Goal: Check status: Check status

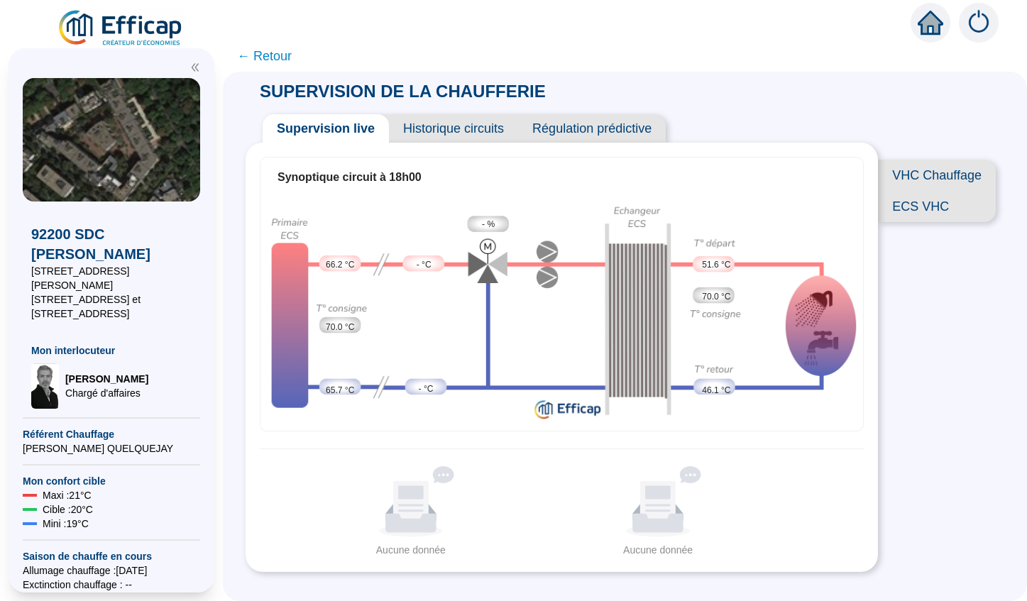
click at [465, 129] on span "Historique circuits" at bounding box center [453, 128] width 129 height 28
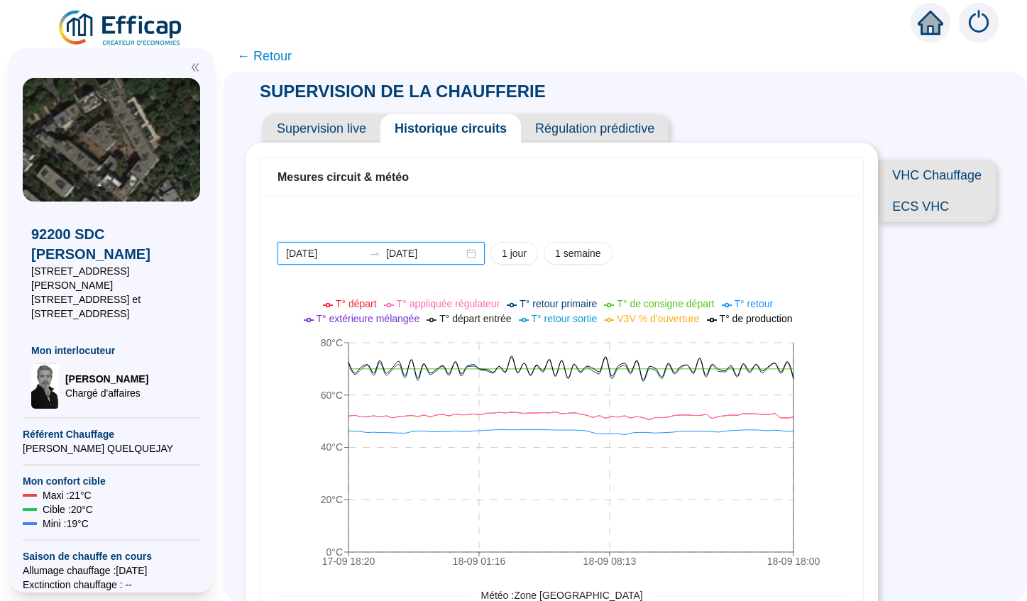
click at [348, 258] on input "[DATE]" at bounding box center [324, 253] width 77 height 15
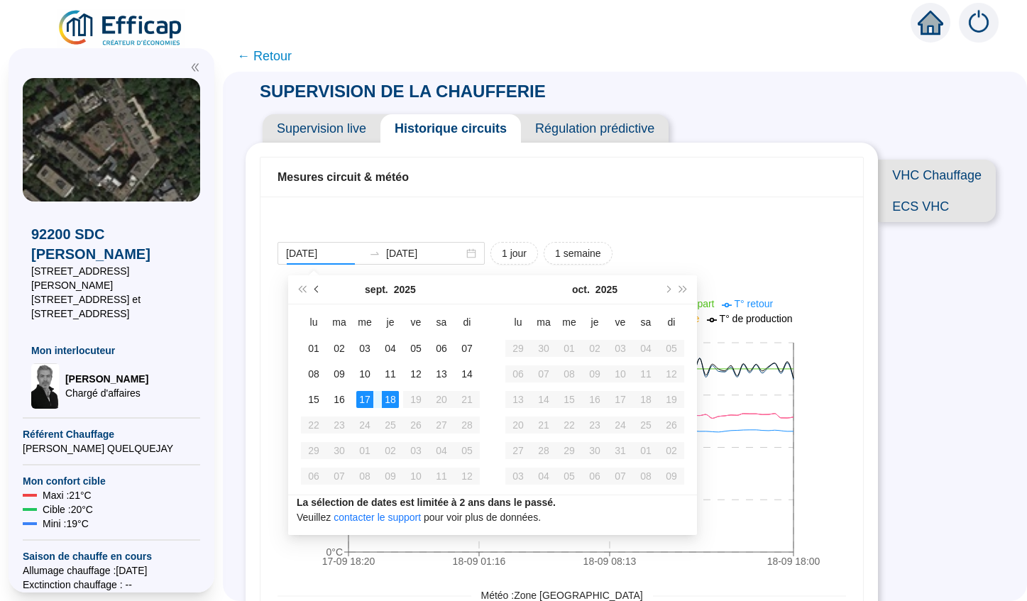
click at [316, 292] on span "Mois précédent (PageUp)" at bounding box center [317, 289] width 7 height 7
click at [316, 291] on span "Mois précédent (PageUp)" at bounding box center [317, 289] width 7 height 7
click at [315, 290] on span "Mois précédent (PageUp)" at bounding box center [317, 289] width 7 height 7
type input "2025-06-01"
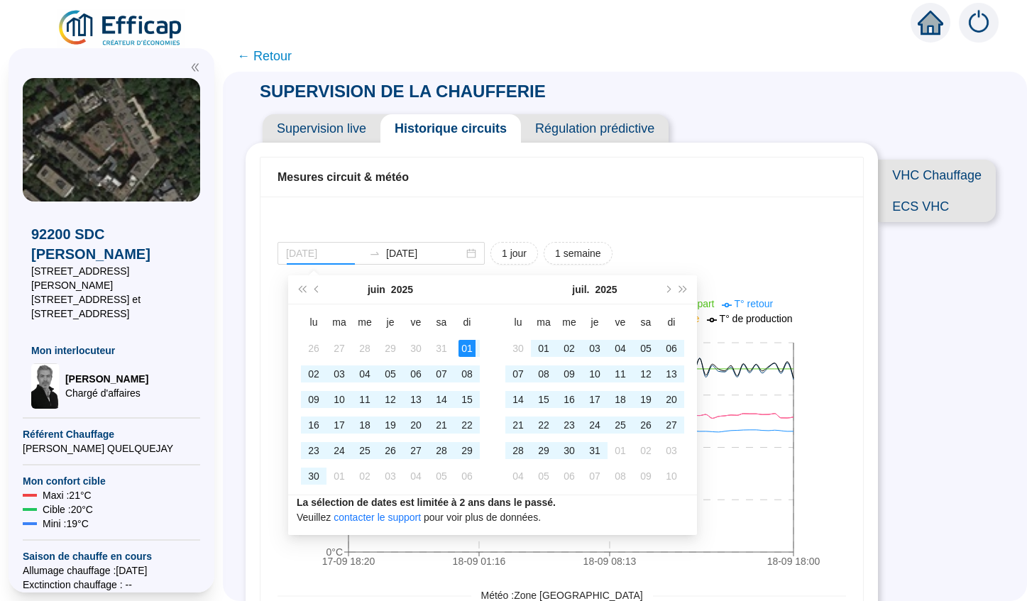
click at [469, 348] on div "01" at bounding box center [466, 348] width 17 height 17
click at [666, 290] on span "Mois suivant (PageDown)" at bounding box center [666, 289] width 7 height 7
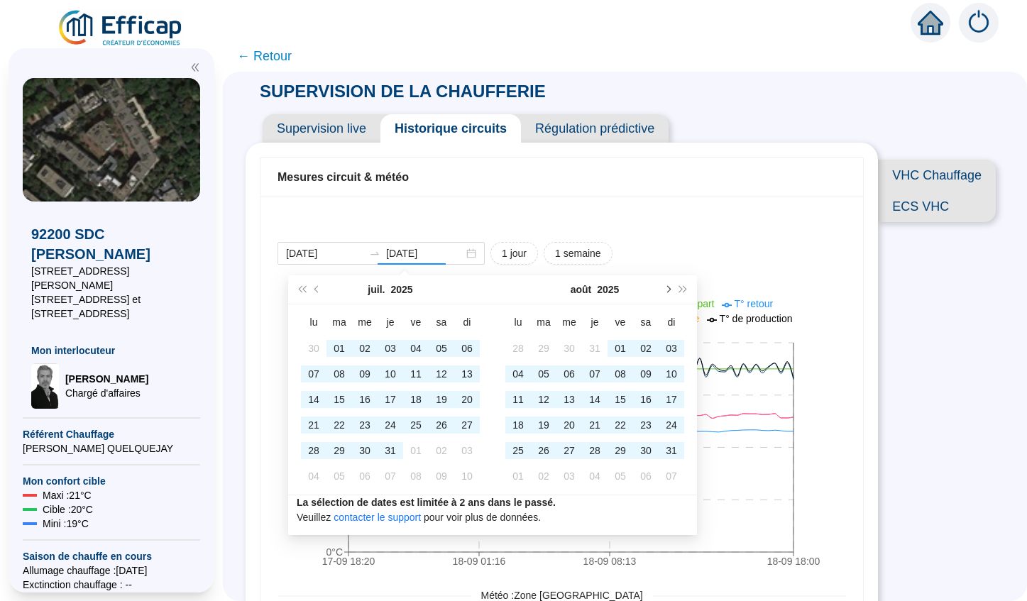
click at [666, 290] on span "Mois suivant (PageDown)" at bounding box center [666, 289] width 7 height 7
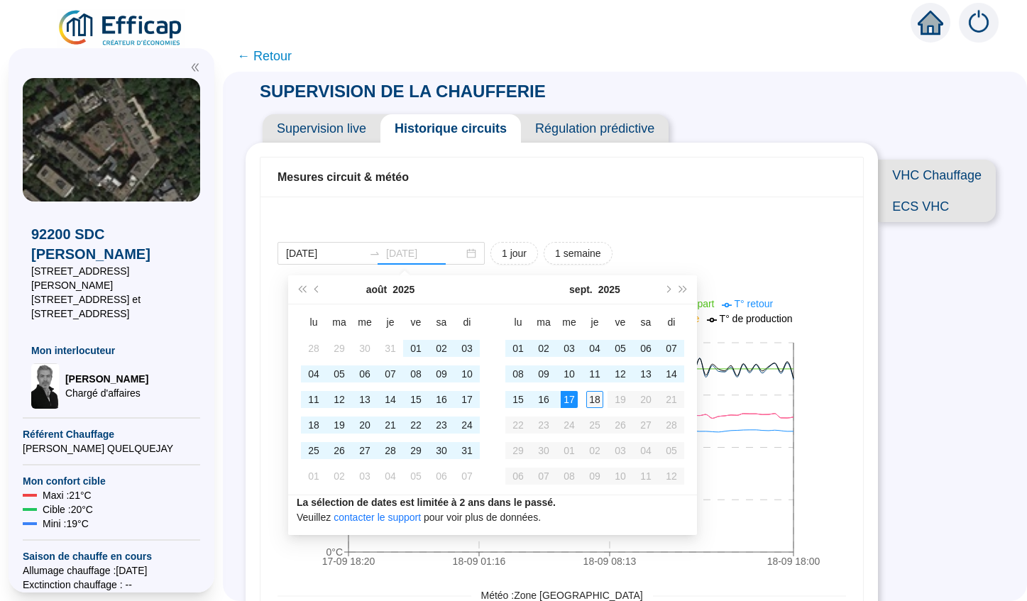
type input "[DATE]"
click at [591, 399] on div "18" at bounding box center [594, 399] width 17 height 17
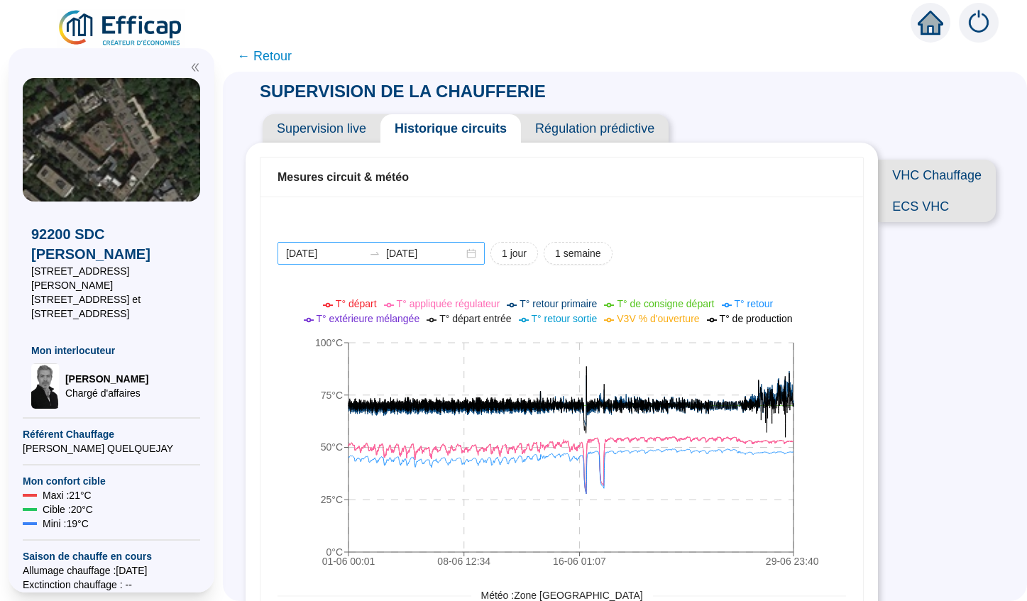
click at [466, 258] on div "2025-06-01 2025-06-29" at bounding box center [380, 253] width 207 height 23
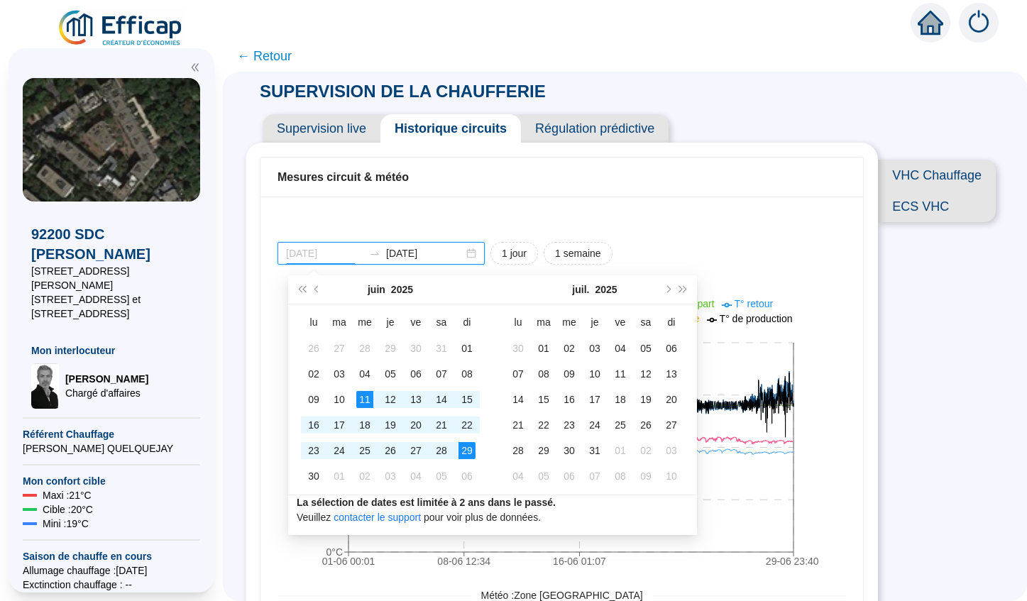
type input "2025-06-11"
click at [364, 401] on div "11" at bounding box center [364, 399] width 17 height 17
type input "2025-06-20"
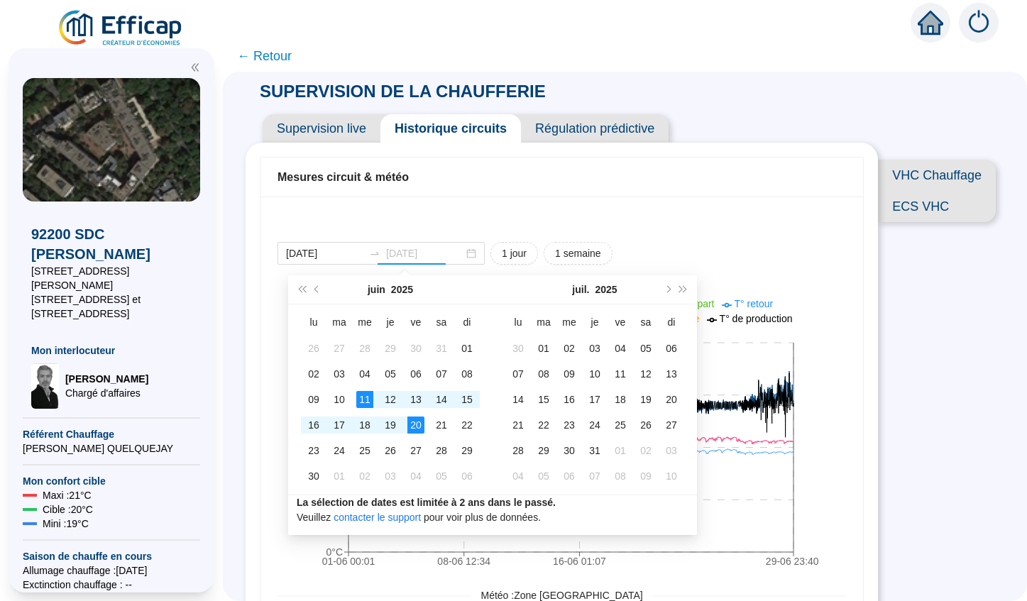
click at [411, 429] on div "20" at bounding box center [415, 425] width 17 height 17
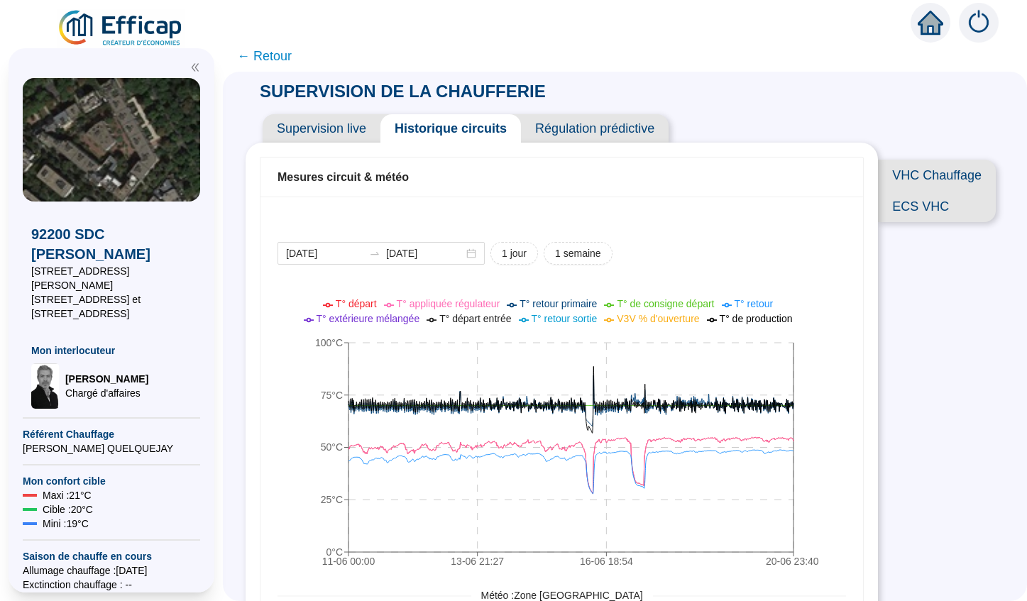
click at [352, 128] on span "Supervision live" at bounding box center [322, 128] width 118 height 28
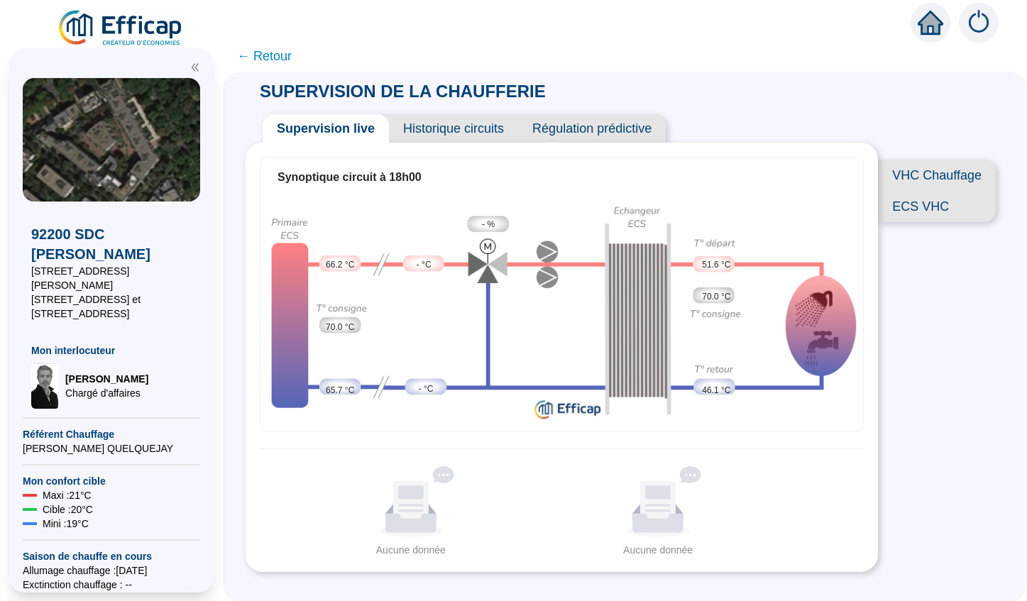
click at [714, 55] on span "← Retour" at bounding box center [625, 56] width 804 height 32
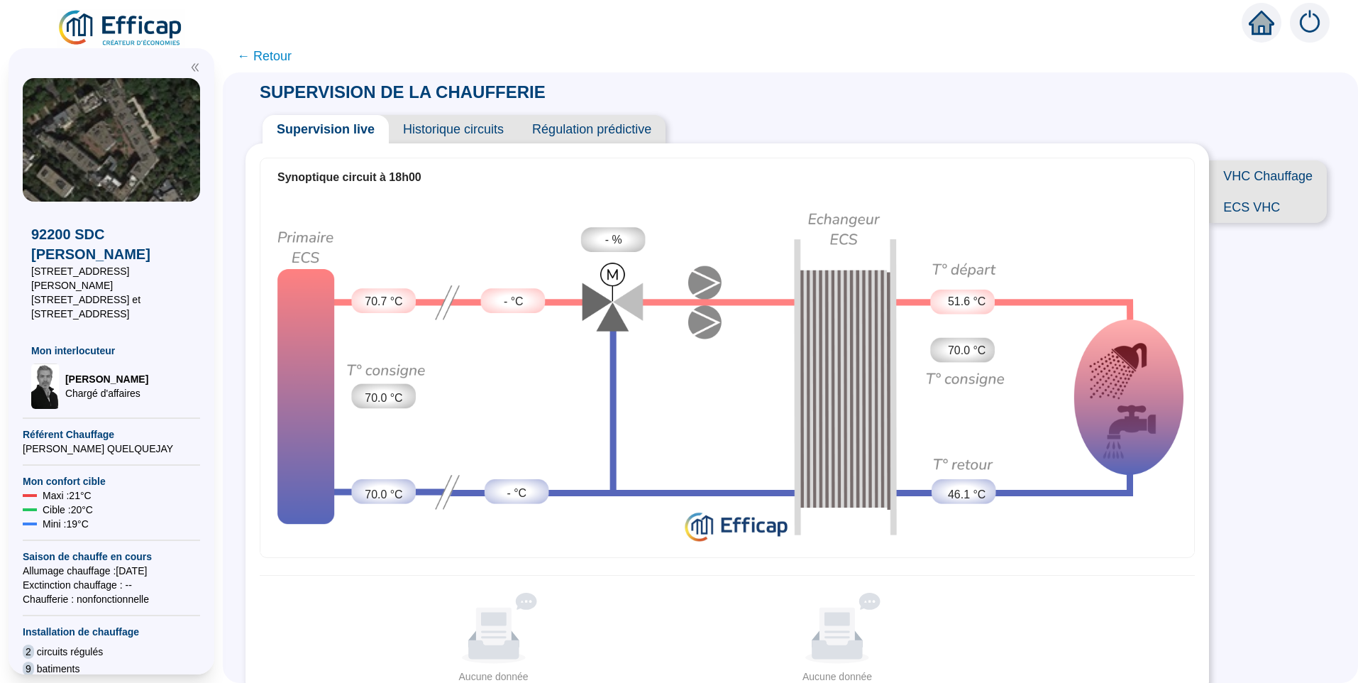
click at [281, 60] on span "← Retour" at bounding box center [264, 56] width 55 height 20
click at [265, 56] on span "← Retour" at bounding box center [264, 56] width 55 height 20
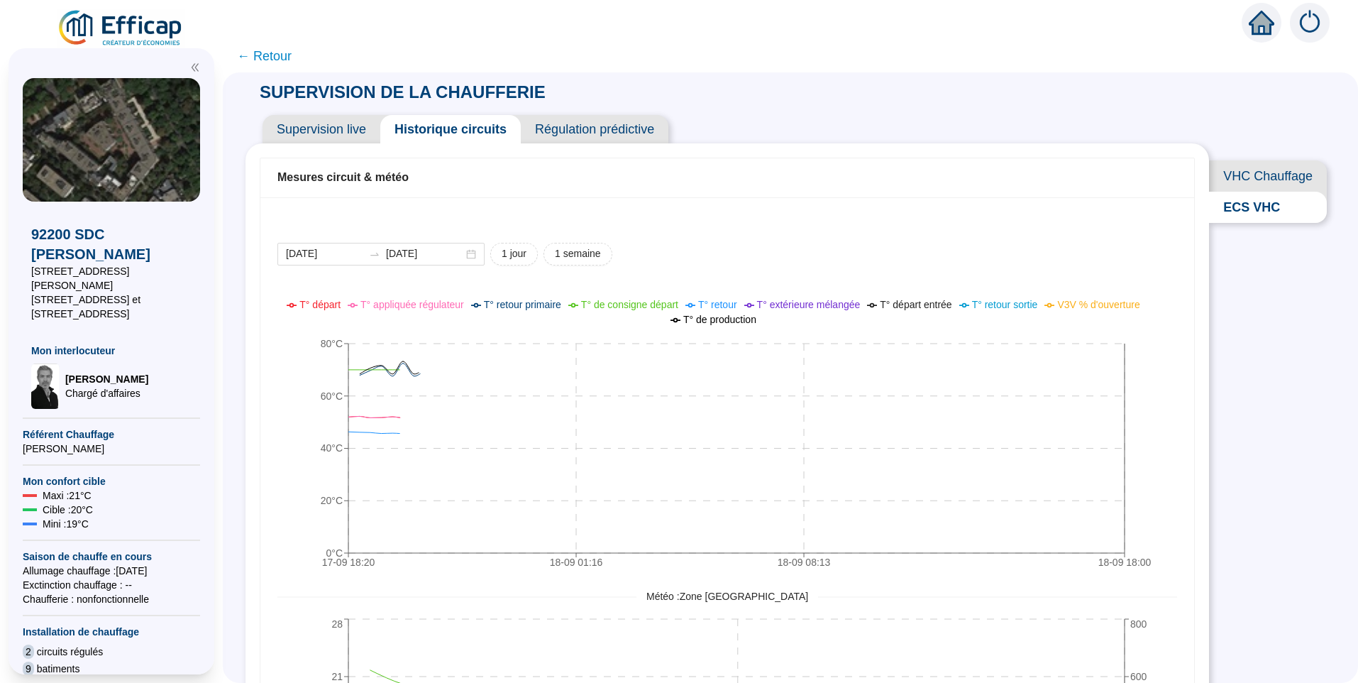
click at [267, 57] on span "← Retour" at bounding box center [264, 56] width 55 height 20
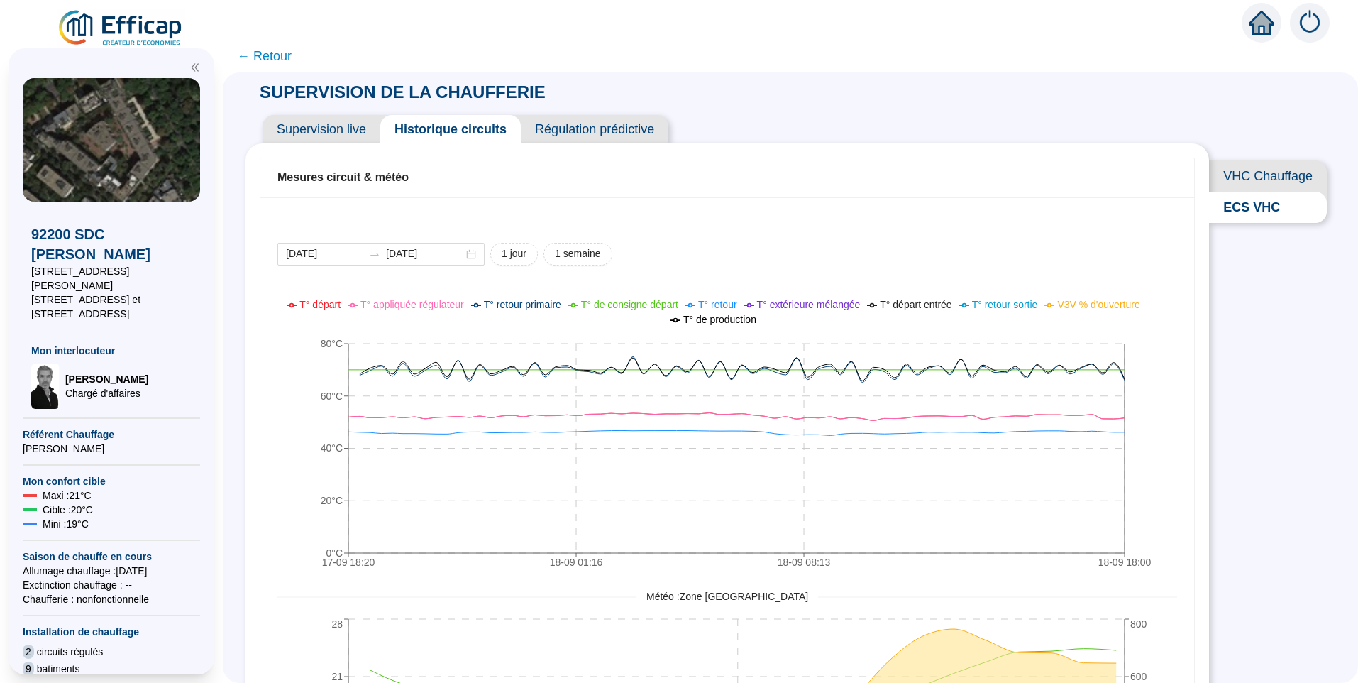
click at [251, 56] on span "← Retour" at bounding box center [264, 56] width 55 height 20
click at [1262, 26] on icon "home" at bounding box center [1262, 23] width 26 height 24
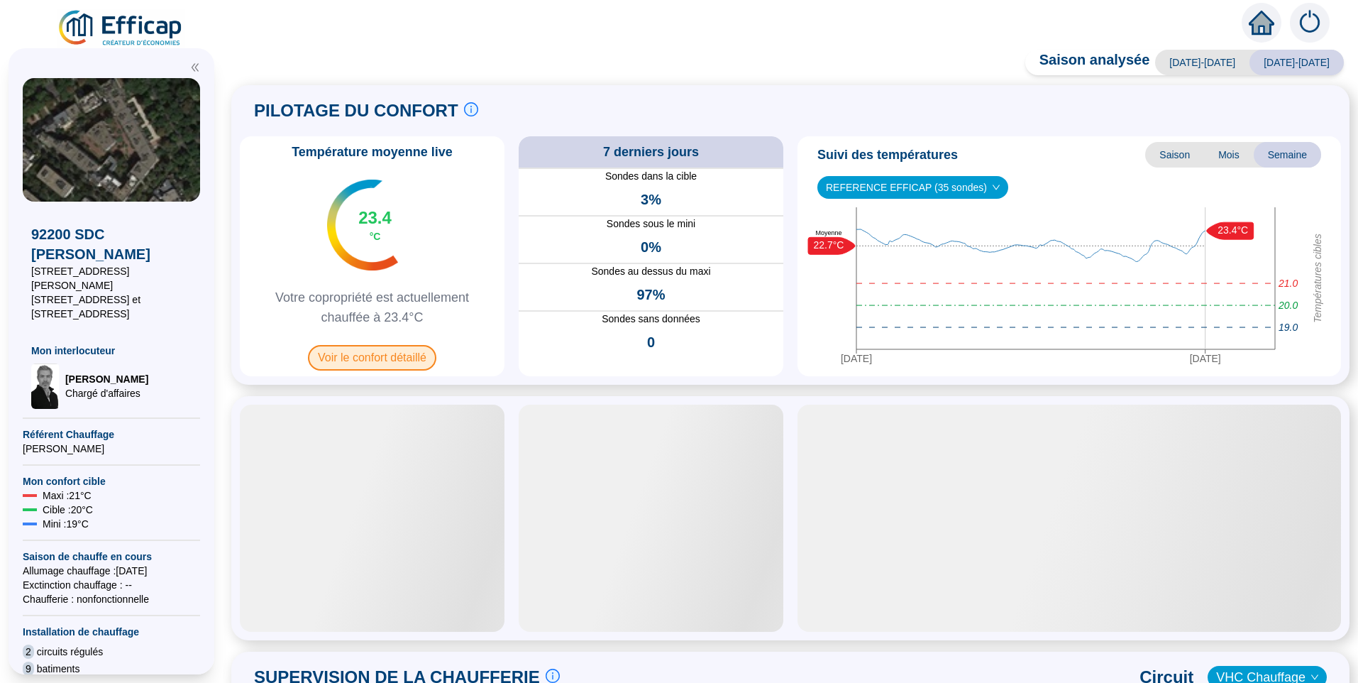
click at [416, 359] on span "Voir le confort détaillé" at bounding box center [372, 358] width 128 height 26
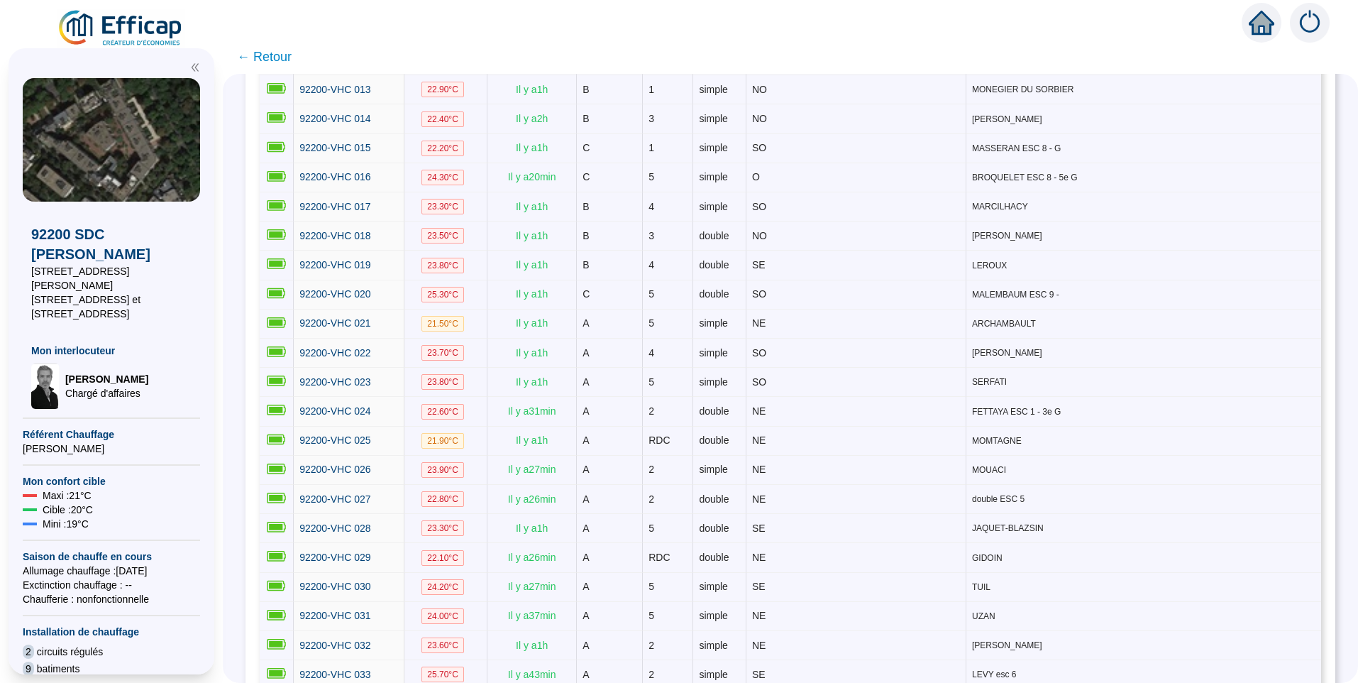
scroll to position [618, 0]
